Goal: Information Seeking & Learning: Compare options

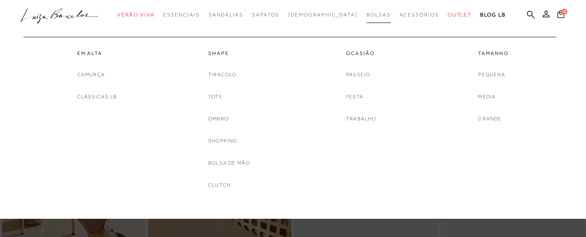
click at [367, 15] on span "Bolsas" at bounding box center [379, 15] width 24 height 6
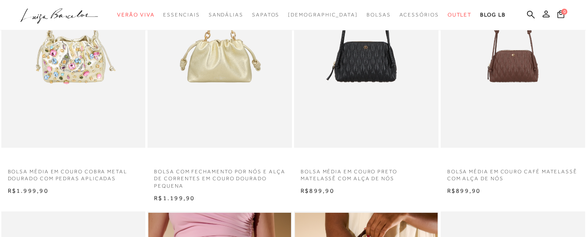
scroll to position [139, 0]
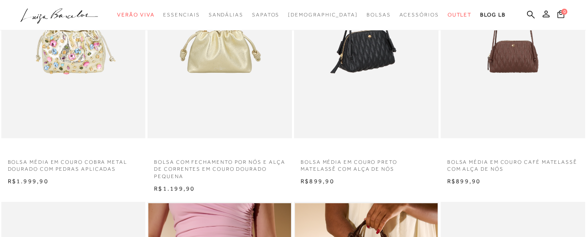
click at [387, 56] on img at bounding box center [367, 30] width 144 height 216
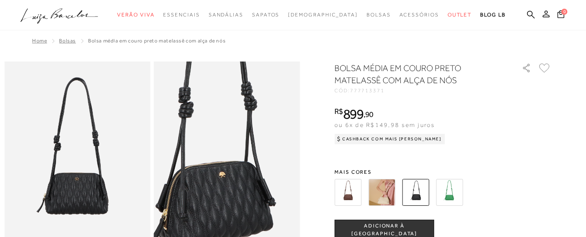
click at [239, 183] on img at bounding box center [216, 162] width 292 height 438
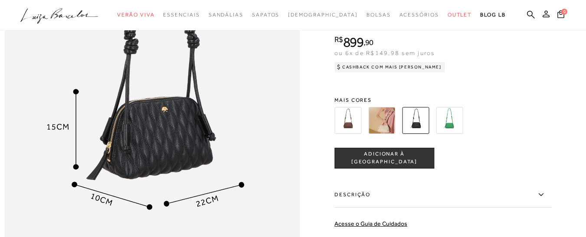
scroll to position [538, 0]
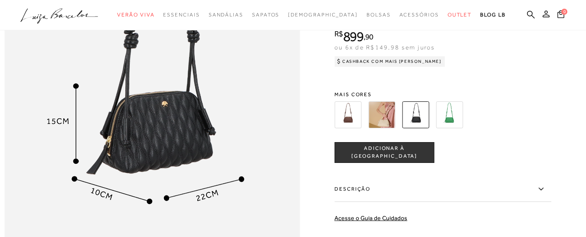
click at [388, 128] on img at bounding box center [381, 115] width 27 height 27
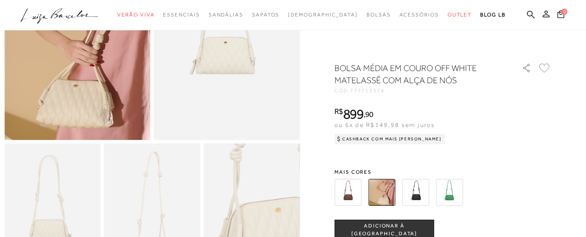
scroll to position [137, 0]
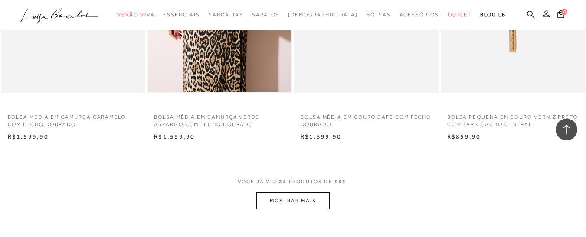
scroll to position [1643, 0]
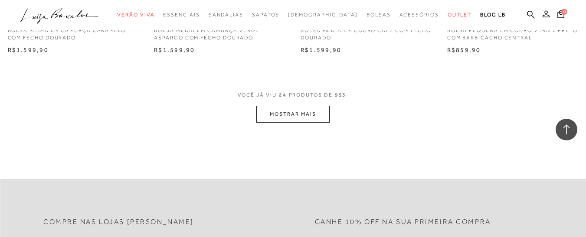
click at [308, 119] on button "MOSTRAR MAIS" at bounding box center [292, 114] width 73 height 17
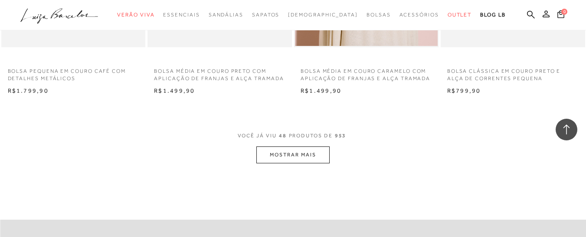
scroll to position [3263, 0]
click at [297, 157] on button "MOSTRAR MAIS" at bounding box center [292, 154] width 73 height 17
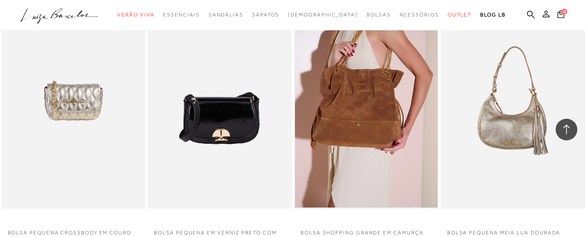
scroll to position [4189, 0]
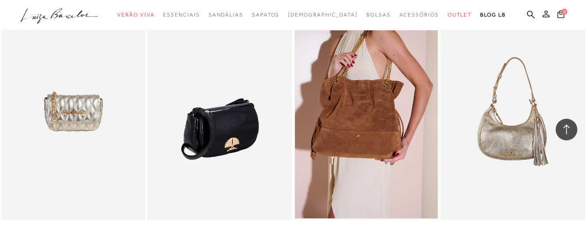
click at [247, 144] on img at bounding box center [220, 111] width 144 height 216
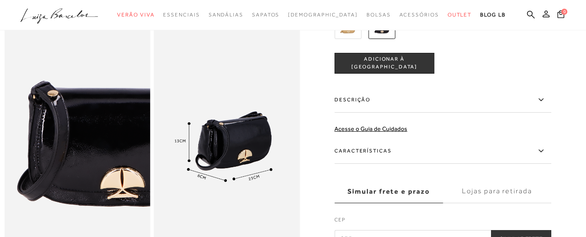
scroll to position [414, 0]
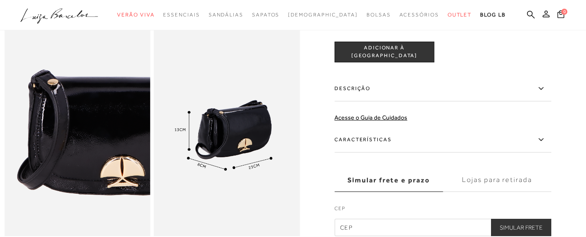
drag, startPoint x: 577, startPoint y: 84, endPoint x: 579, endPoint y: 98, distance: 14.4
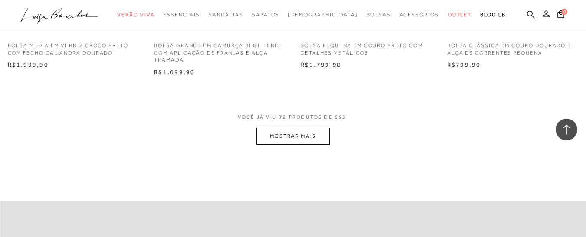
scroll to position [5010, 0]
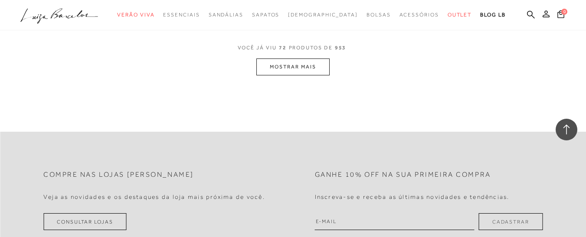
click at [291, 75] on button "MOSTRAR MAIS" at bounding box center [292, 67] width 73 height 17
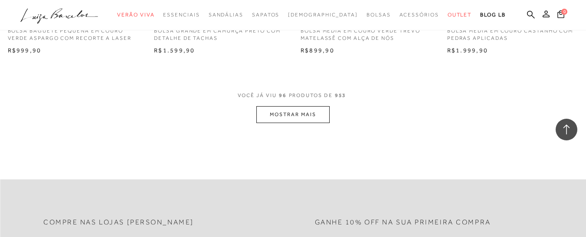
scroll to position [6642, 0]
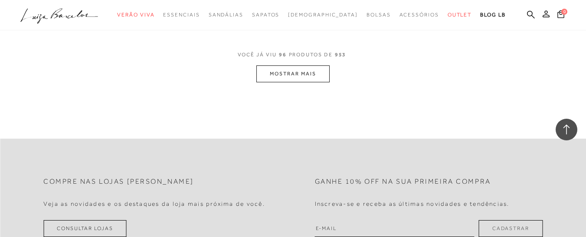
click at [292, 82] on button "MOSTRAR MAIS" at bounding box center [292, 74] width 73 height 17
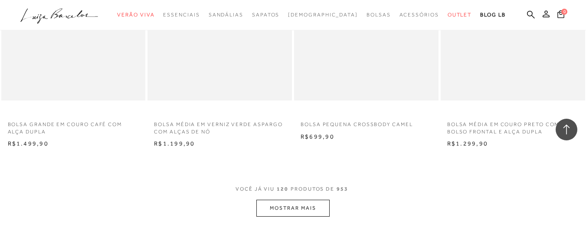
scroll to position [8177, 0]
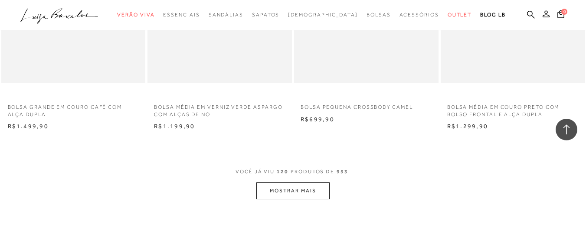
click at [263, 199] on button "MOSTRAR MAIS" at bounding box center [292, 191] width 73 height 17
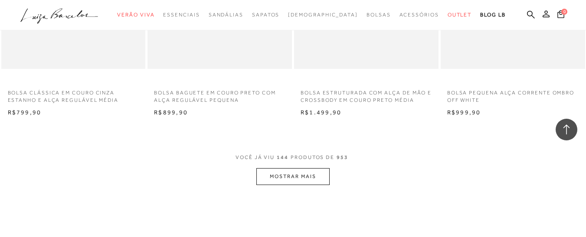
scroll to position [9867, 0]
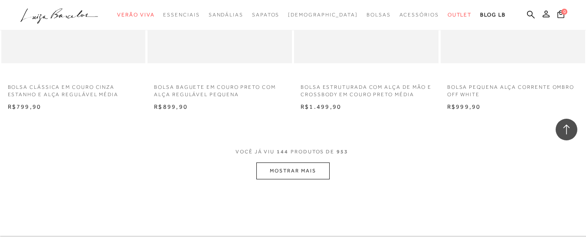
click at [284, 180] on button "MOSTRAR MAIS" at bounding box center [292, 171] width 73 height 17
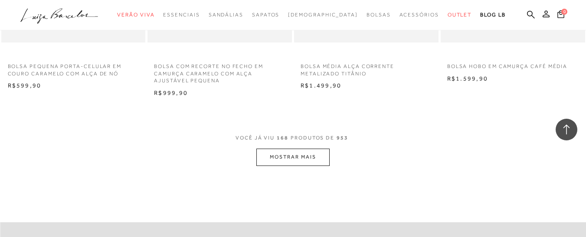
scroll to position [11597, 0]
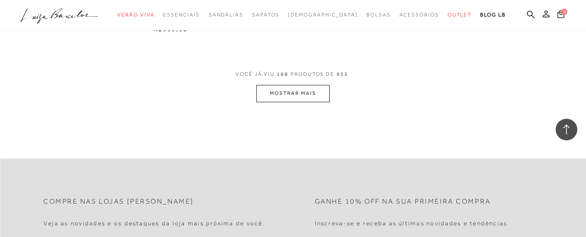
click at [301, 98] on button "MOSTRAR MAIS" at bounding box center [292, 93] width 73 height 17
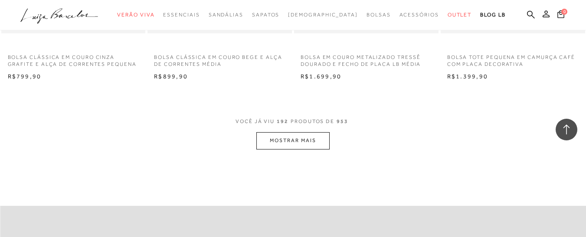
scroll to position [13240, 0]
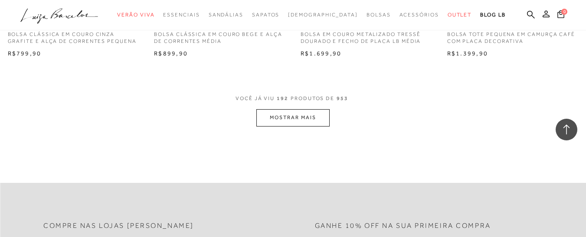
click at [308, 126] on button "MOSTRAR MAIS" at bounding box center [292, 117] width 73 height 17
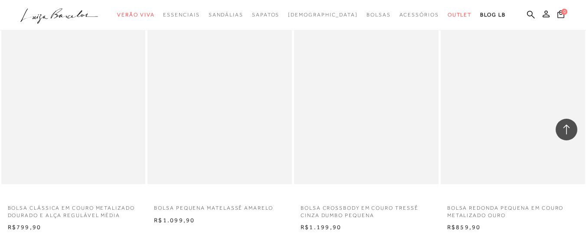
scroll to position [14212, 0]
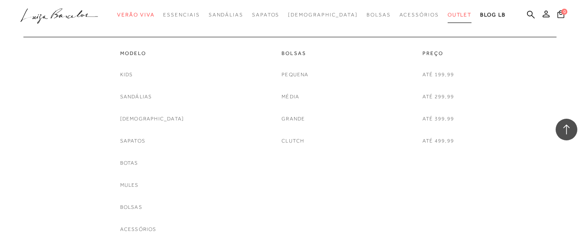
click at [448, 10] on link "Outlet" at bounding box center [460, 15] width 24 height 16
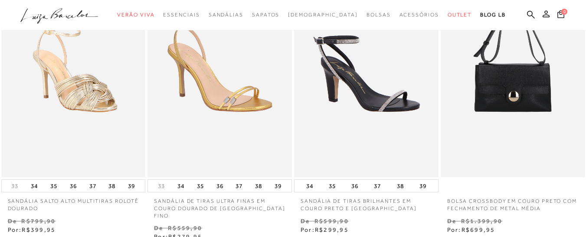
scroll to position [399, 0]
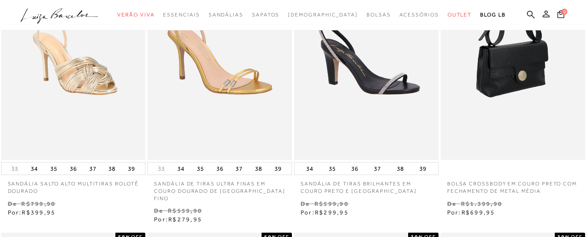
click at [529, 109] on img at bounding box center [514, 52] width 144 height 216
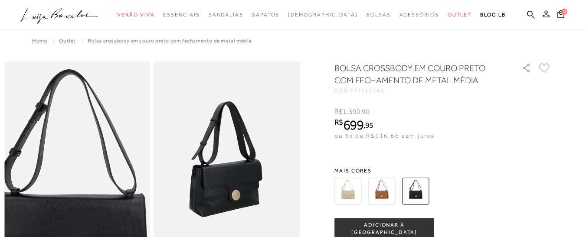
click at [84, 138] on img at bounding box center [70, 206] width 292 height 438
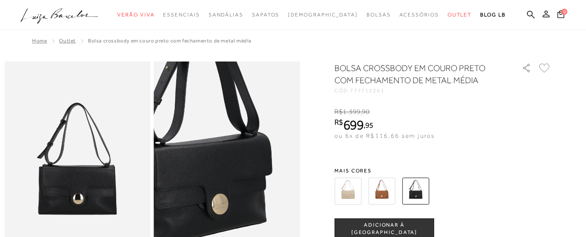
click at [254, 189] on img at bounding box center [202, 156] width 292 height 438
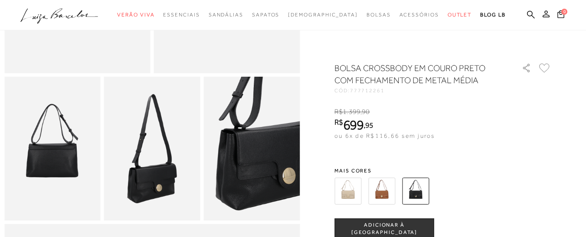
scroll to position [214, 0]
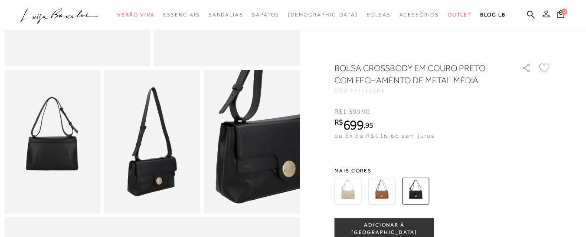
click at [165, 163] on img at bounding box center [152, 142] width 96 height 144
click at [252, 152] on img at bounding box center [251, 142] width 96 height 144
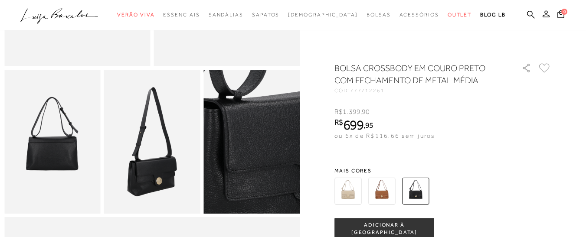
click at [252, 152] on img at bounding box center [253, 138] width 192 height 289
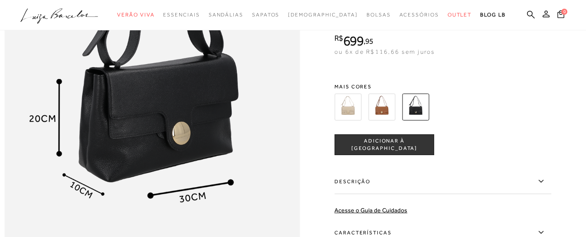
scroll to position [562, 0]
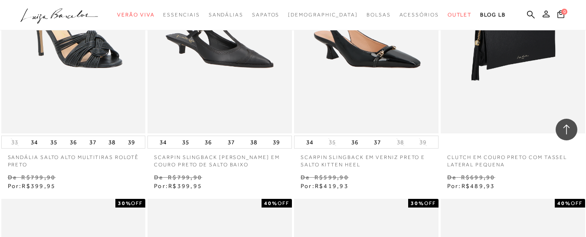
scroll to position [717, 0]
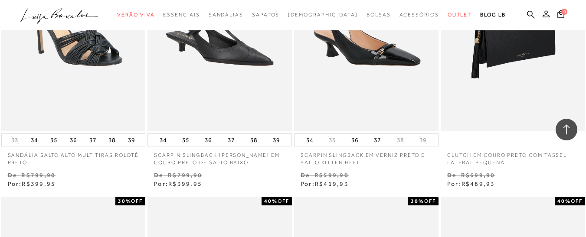
click at [501, 58] on img at bounding box center [514, 23] width 144 height 216
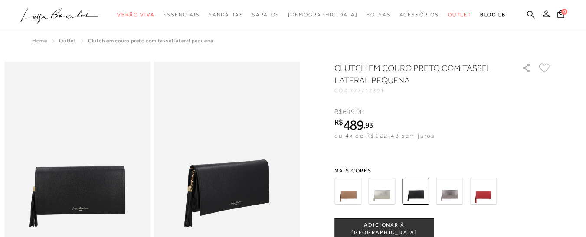
click at [238, 195] on img at bounding box center [227, 171] width 146 height 219
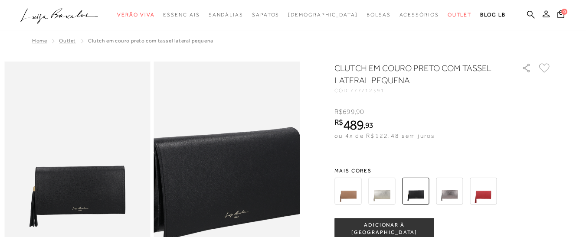
click at [238, 195] on img at bounding box center [217, 150] width 292 height 438
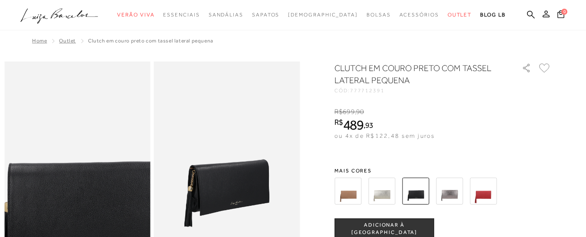
click at [61, 173] on img at bounding box center [92, 172] width 292 height 438
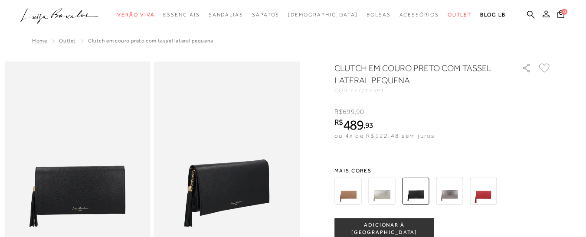
click at [348, 198] on img at bounding box center [348, 191] width 27 height 27
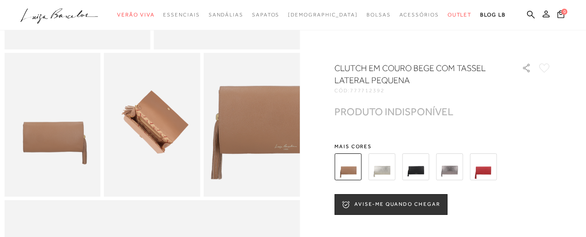
scroll to position [238, 0]
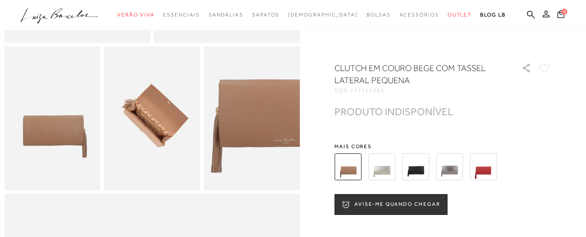
click at [456, 174] on img at bounding box center [449, 167] width 27 height 27
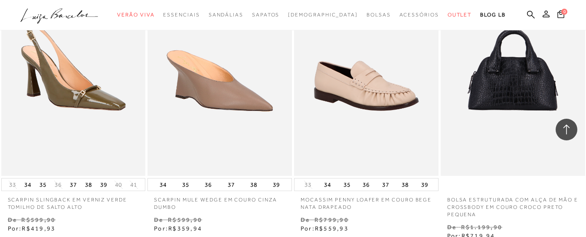
scroll to position [972, 0]
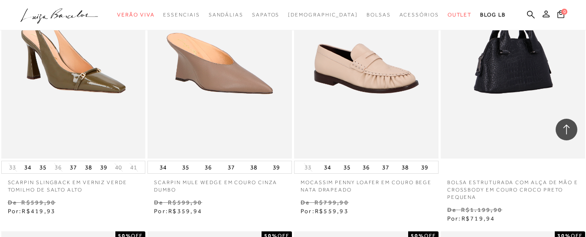
click at [526, 76] on img at bounding box center [514, 50] width 144 height 216
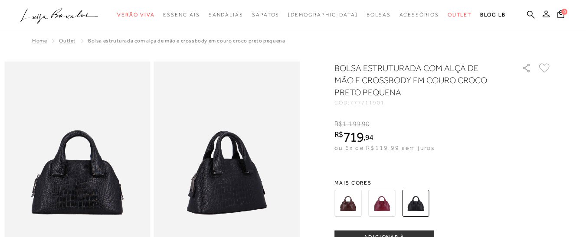
click at [384, 203] on img at bounding box center [381, 203] width 27 height 27
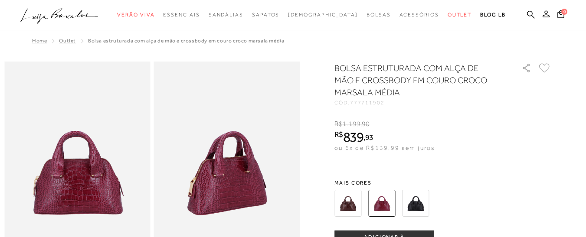
click at [343, 204] on img at bounding box center [348, 203] width 27 height 27
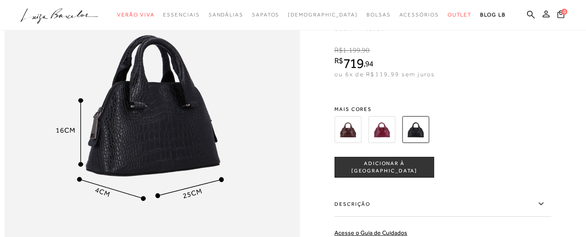
scroll to position [541, 0]
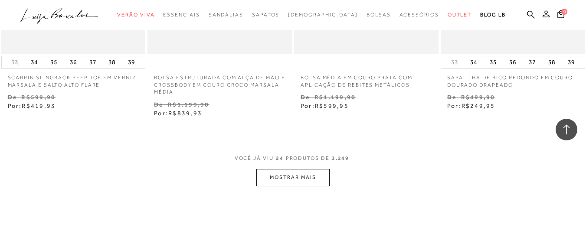
scroll to position [1692, 0]
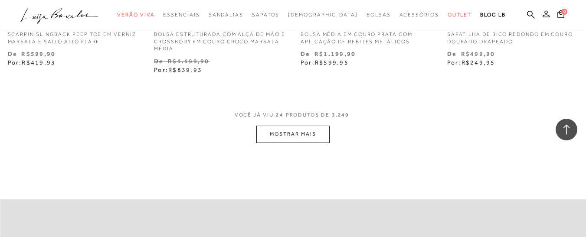
click at [282, 126] on button "MOSTRAR MAIS" at bounding box center [292, 134] width 73 height 17
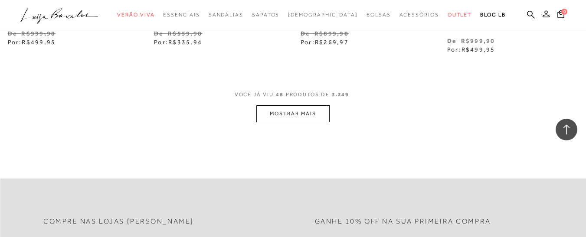
scroll to position [3428, 0]
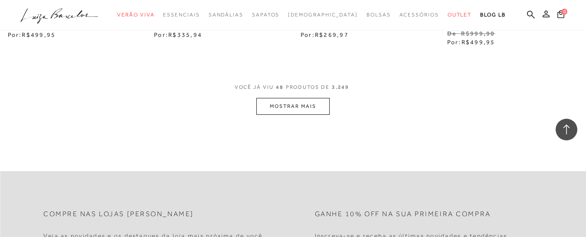
click at [288, 106] on button "MOSTRAR MAIS" at bounding box center [292, 106] width 73 height 17
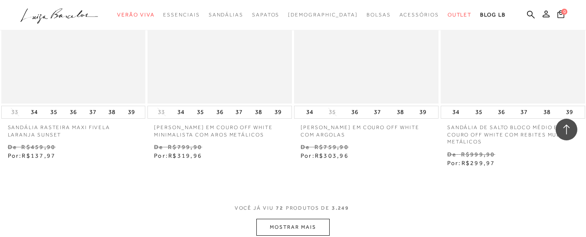
scroll to position [5033, 0]
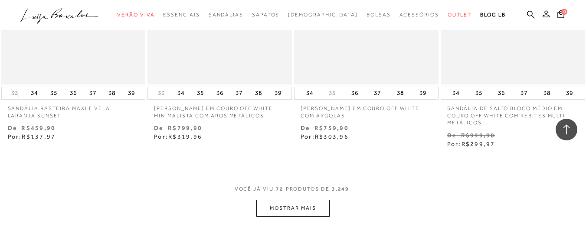
click at [318, 202] on button "MOSTRAR MAIS" at bounding box center [292, 208] width 73 height 17
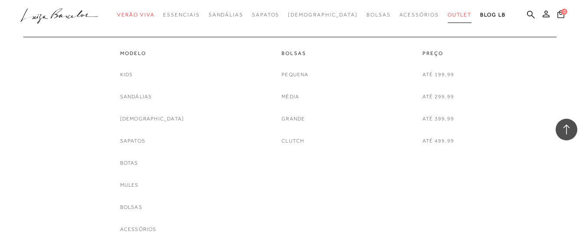
scroll to position [5597, 0]
click at [286, 53] on link "Bolsas" at bounding box center [295, 53] width 27 height 7
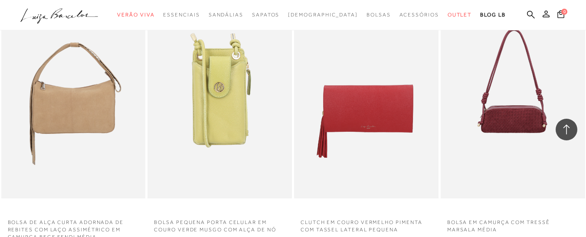
scroll to position [1279, 0]
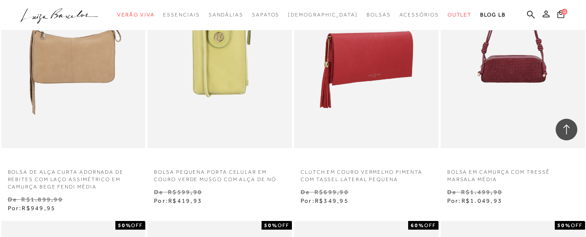
click at [370, 84] on img at bounding box center [367, 40] width 144 height 216
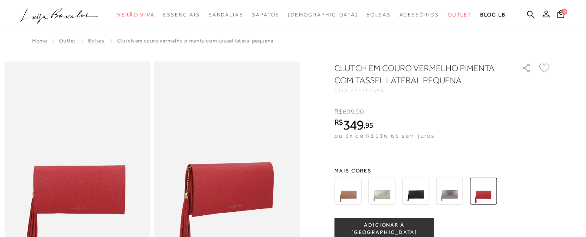
click at [239, 195] on img at bounding box center [227, 171] width 146 height 219
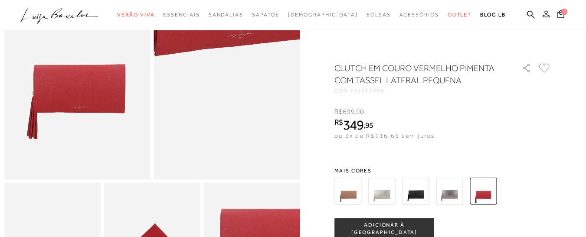
scroll to position [260, 0]
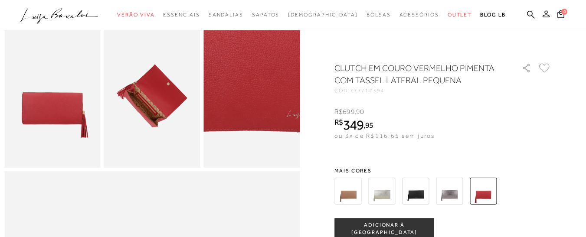
click at [271, 118] on img at bounding box center [235, 81] width 192 height 289
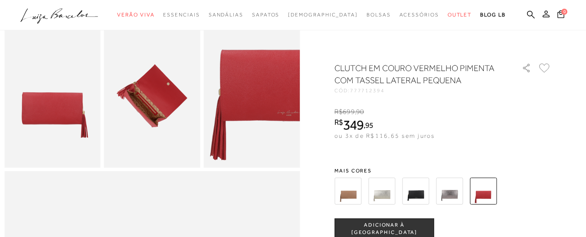
click at [135, 109] on img at bounding box center [152, 96] width 96 height 144
click at [62, 120] on img at bounding box center [52, 96] width 96 height 144
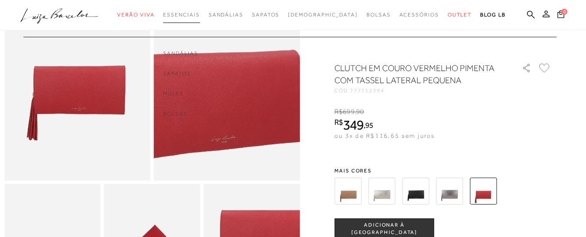
scroll to position [87, 0]
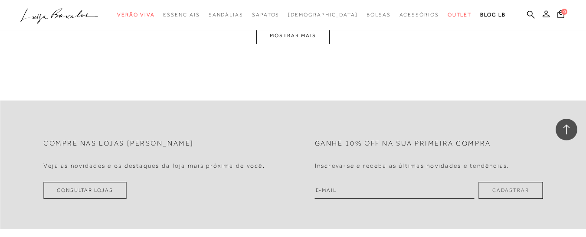
scroll to position [1756, 0]
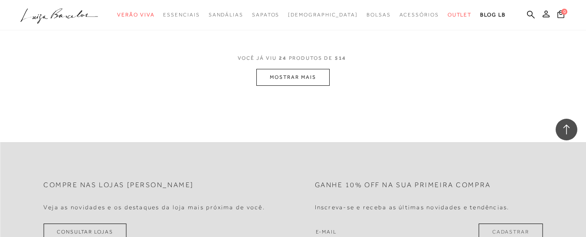
click at [293, 79] on button "MOSTRAR MAIS" at bounding box center [292, 77] width 73 height 17
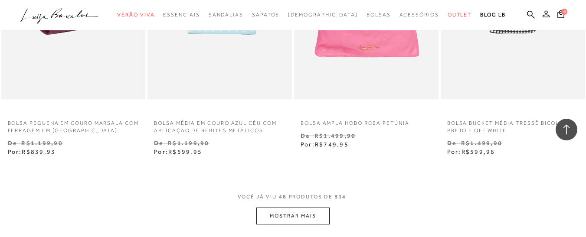
scroll to position [3318, 0]
click at [279, 216] on button "MOSTRAR MAIS" at bounding box center [292, 215] width 73 height 17
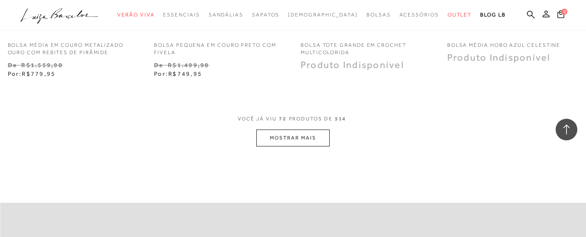
scroll to position [5140, 0]
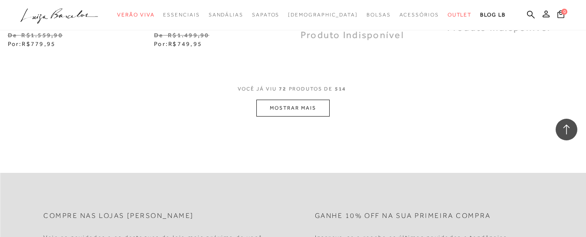
click at [290, 102] on button "MOSTRAR MAIS" at bounding box center [292, 108] width 73 height 17
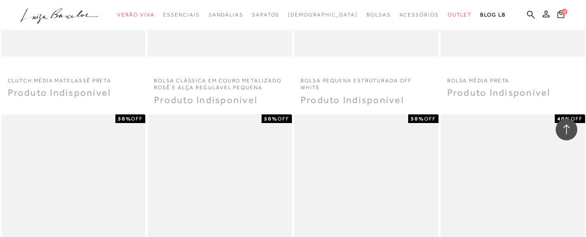
scroll to position [5271, 0]
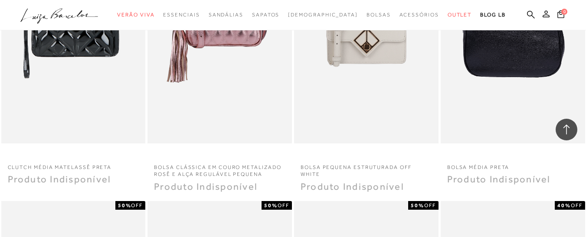
click at [512, 46] on img at bounding box center [514, 35] width 144 height 216
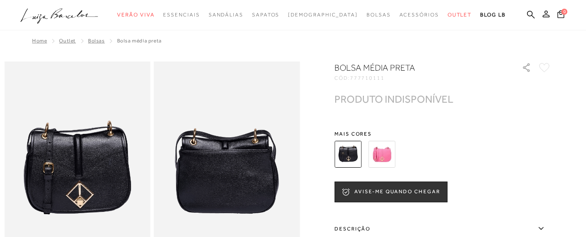
click at [390, 154] on img at bounding box center [381, 154] width 27 height 27
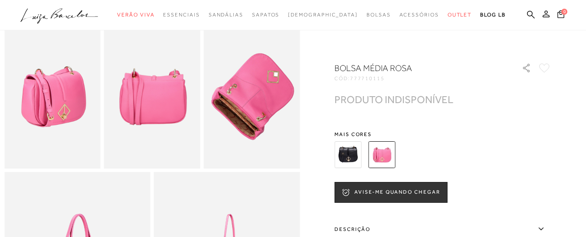
scroll to position [216, 0]
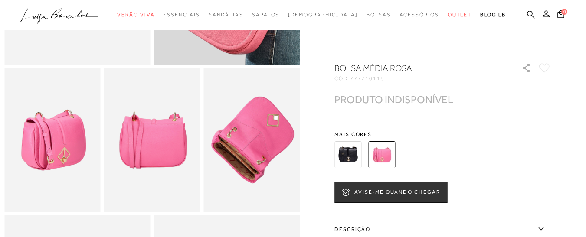
click at [351, 150] on img at bounding box center [348, 154] width 27 height 27
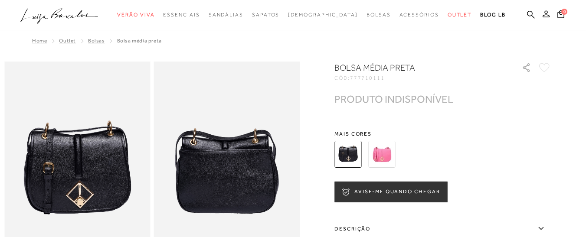
click at [385, 151] on img at bounding box center [381, 154] width 27 height 27
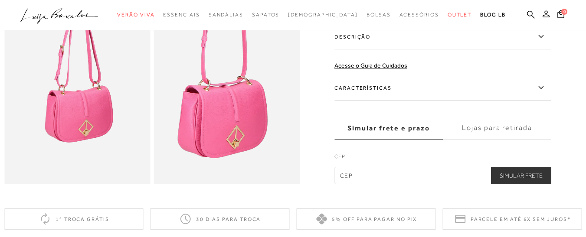
scroll to position [564, 0]
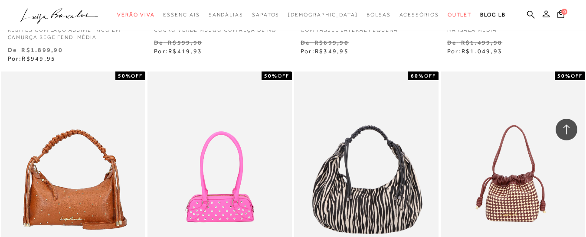
scroll to position [1171, 0]
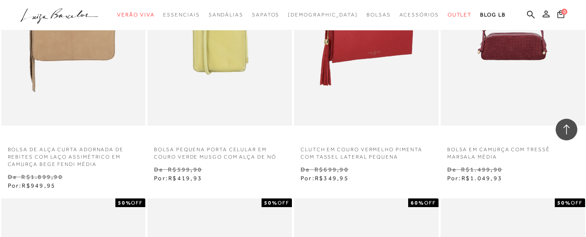
click at [347, 82] on img at bounding box center [367, 17] width 144 height 216
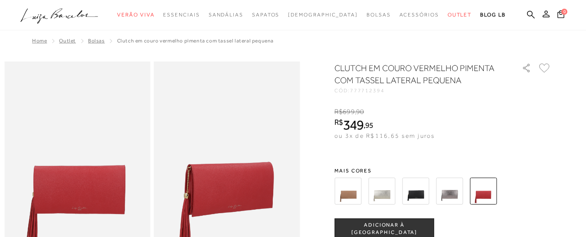
click at [413, 195] on img at bounding box center [415, 191] width 27 height 27
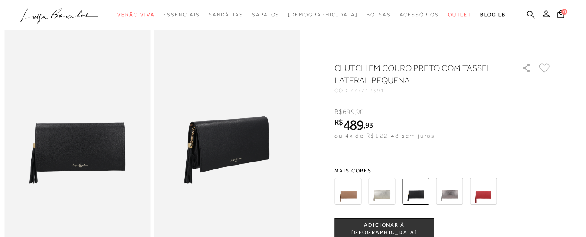
click at [494, 194] on img at bounding box center [483, 191] width 27 height 27
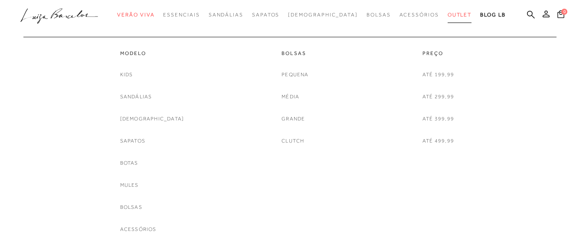
click at [448, 14] on span "Outlet" at bounding box center [460, 15] width 24 height 6
click at [299, 53] on link "Bolsas" at bounding box center [295, 53] width 27 height 7
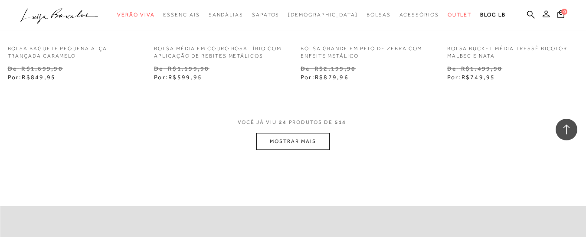
scroll to position [1735, 0]
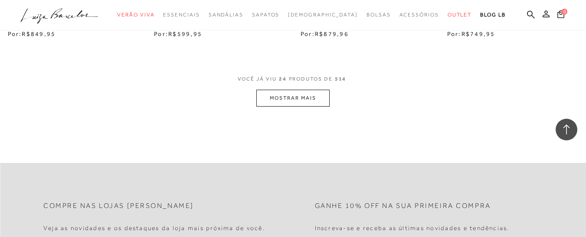
click at [305, 104] on button "MOSTRAR MAIS" at bounding box center [292, 98] width 73 height 17
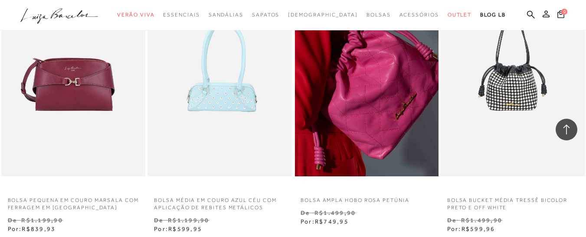
scroll to position [3341, 0]
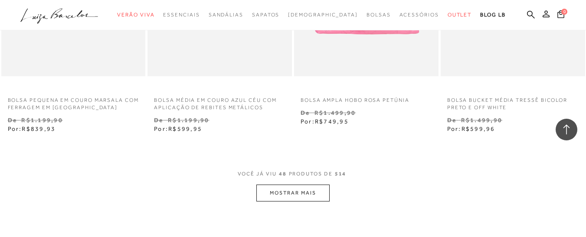
click at [306, 186] on button "MOSTRAR MAIS" at bounding box center [292, 193] width 73 height 17
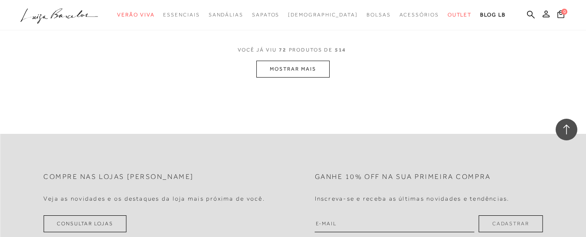
scroll to position [5206, 0]
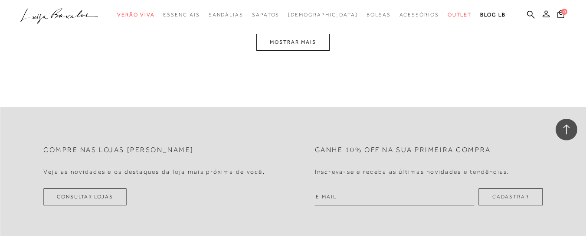
click at [307, 44] on button "MOSTRAR MAIS" at bounding box center [292, 42] width 73 height 17
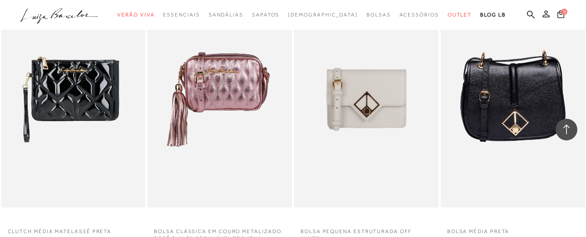
scroll to position [6882, 0]
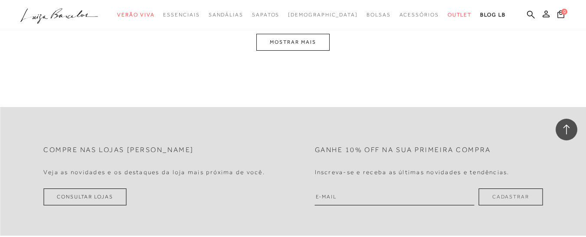
click at [300, 49] on button "MOSTRAR MAIS" at bounding box center [292, 42] width 73 height 17
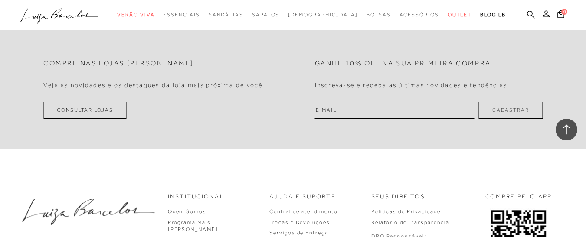
scroll to position [8528, 0]
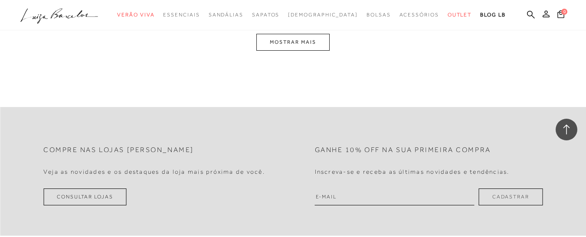
click at [309, 44] on button "MOSTRAR MAIS" at bounding box center [292, 42] width 73 height 17
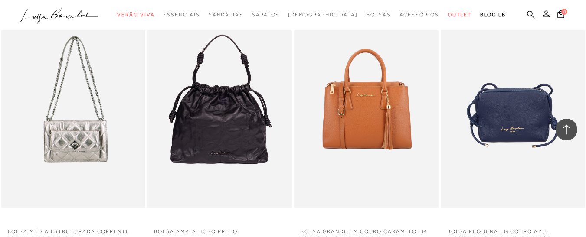
scroll to position [10181, 0]
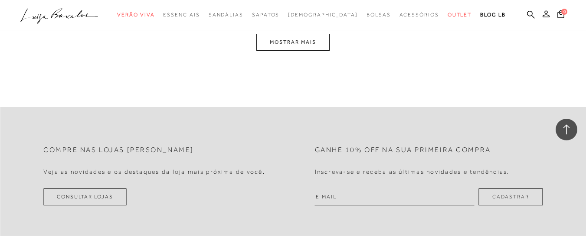
click at [298, 42] on button "MOSTRAR MAIS" at bounding box center [292, 42] width 73 height 17
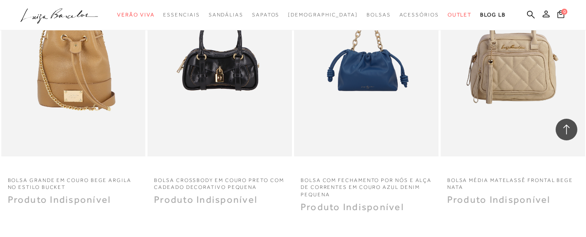
scroll to position [11822, 0]
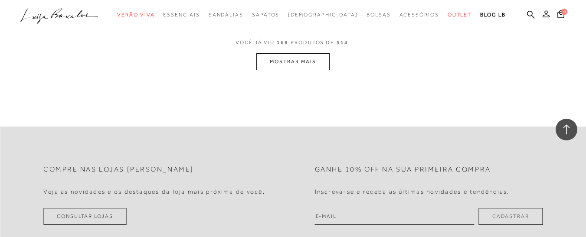
click at [315, 60] on button "MOSTRAR MAIS" at bounding box center [292, 61] width 73 height 17
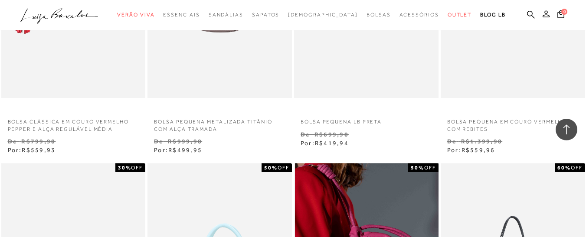
scroll to position [3254, 0]
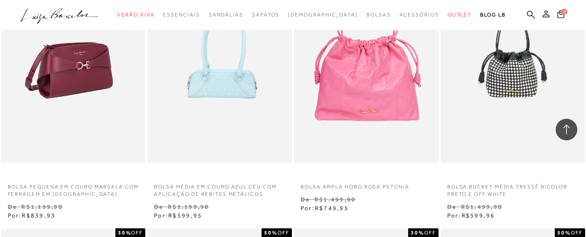
click at [52, 111] on img at bounding box center [74, 55] width 144 height 216
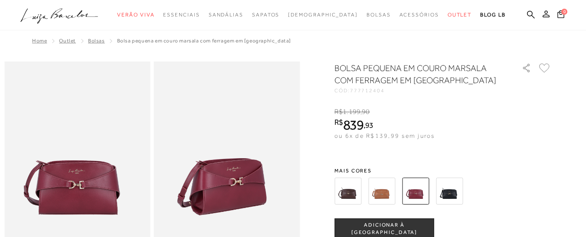
scroll to position [87, 0]
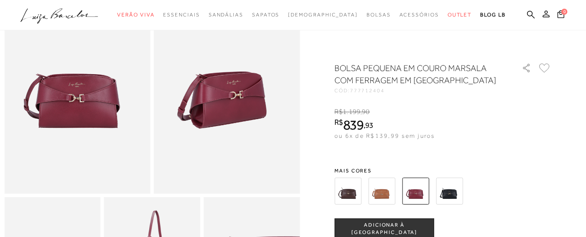
click at [353, 189] on img at bounding box center [348, 191] width 27 height 27
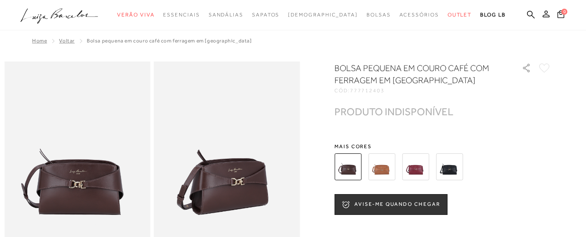
click at [459, 164] on img at bounding box center [449, 167] width 27 height 27
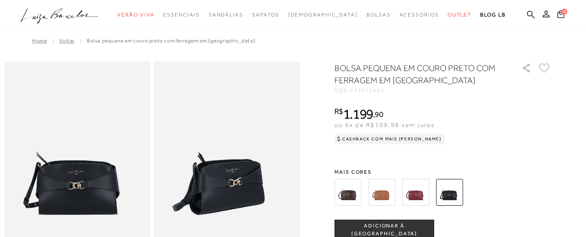
click at [221, 206] on img at bounding box center [227, 171] width 146 height 219
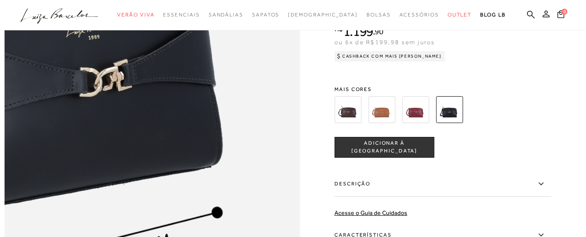
scroll to position [521, 0]
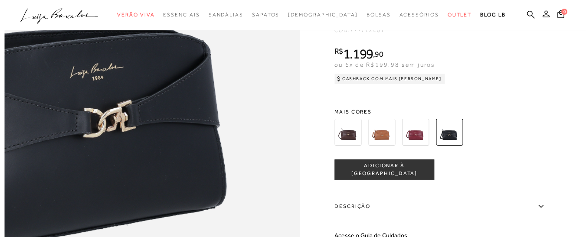
click at [264, 153] on img at bounding box center [42, 125] width 591 height 886
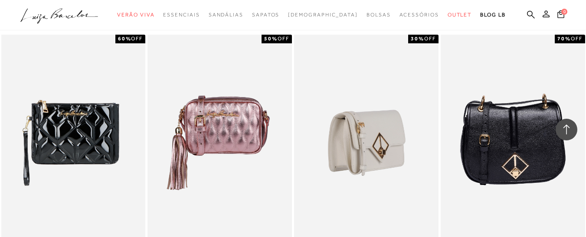
scroll to position [5293, 0]
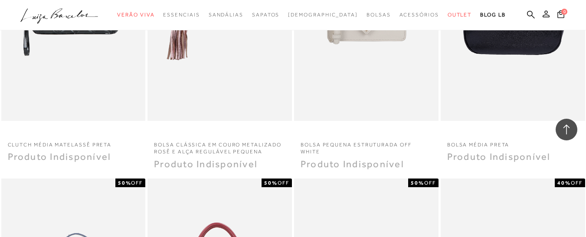
click at [504, 71] on img at bounding box center [514, 13] width 144 height 216
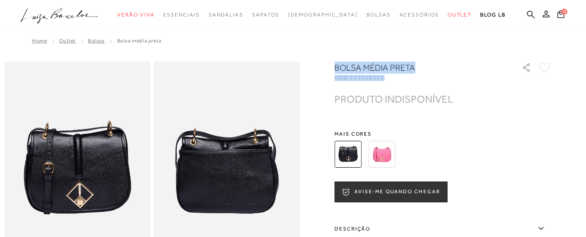
drag, startPoint x: 388, startPoint y: 81, endPoint x: 336, endPoint y: 69, distance: 53.4
click at [336, 69] on div at bounding box center [292, 219] width 577 height 315
drag, startPoint x: 336, startPoint y: 68, endPoint x: 574, endPoint y: 120, distance: 243.4
click at [574, 120] on div at bounding box center [292, 219] width 577 height 315
drag, startPoint x: 338, startPoint y: 68, endPoint x: 413, endPoint y: 75, distance: 75.4
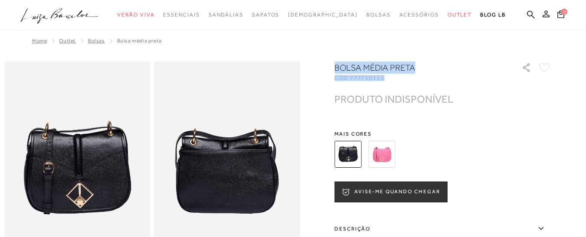
click at [413, 75] on div "BOLSA MÉDIA PRETA CÓD: 777710111" at bounding box center [424, 71] width 178 height 19
copy div "BOLSA MÉDIA PRETA CÓD: 777710111"
